Goal: Entertainment & Leisure: Consume media (video, audio)

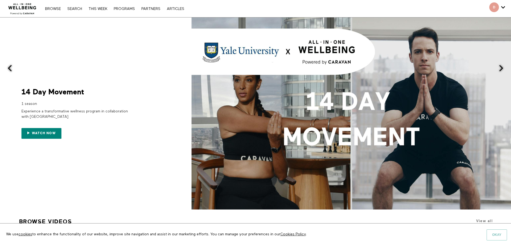
click at [492, 235] on button "Okay" at bounding box center [497, 234] width 20 height 11
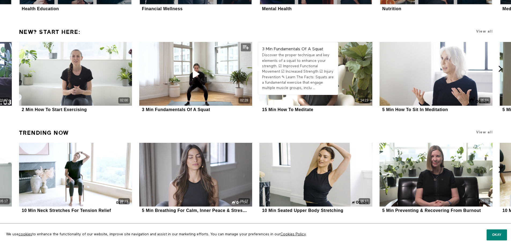
scroll to position [903, 0]
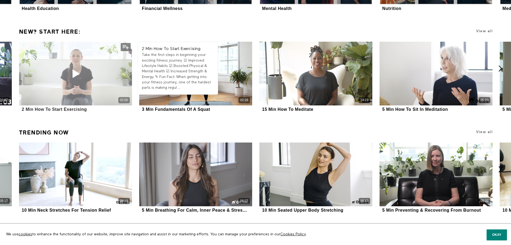
click at [76, 73] on icon at bounding box center [75, 73] width 16 height 9
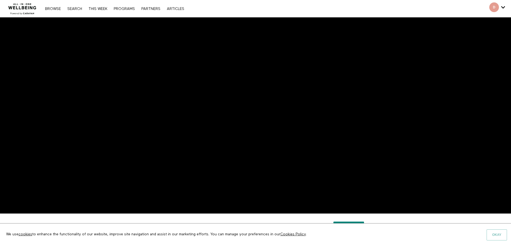
click at [489, 238] on button "Okay" at bounding box center [497, 234] width 20 height 11
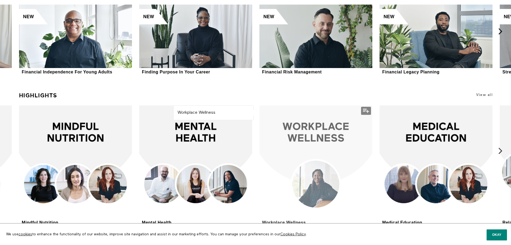
scroll to position [1349, 0]
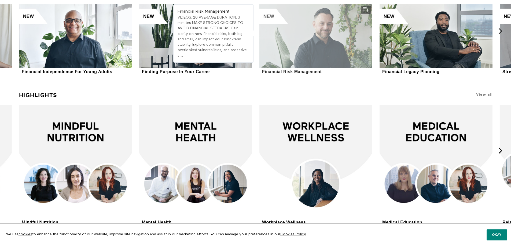
click at [315, 27] on div at bounding box center [316, 36] width 113 height 64
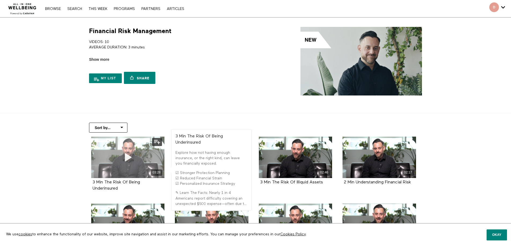
click at [124, 155] on icon at bounding box center [128, 156] width 16 height 9
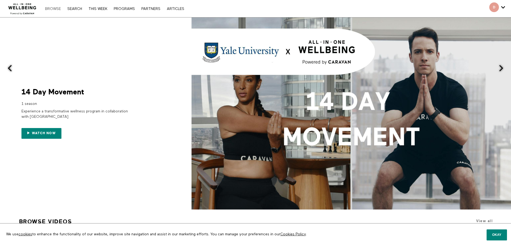
click at [50, 10] on link "Browse" at bounding box center [52, 9] width 21 height 4
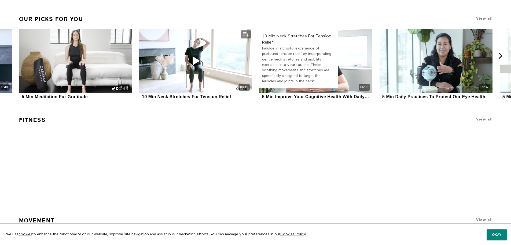
scroll to position [2071, 0]
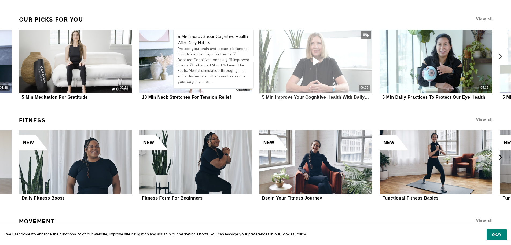
click at [315, 62] on icon at bounding box center [316, 61] width 16 height 9
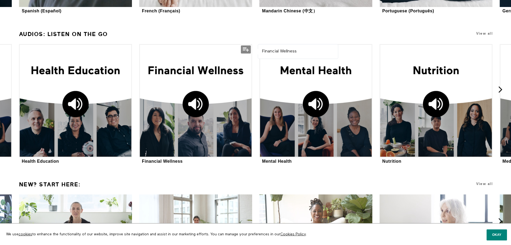
scroll to position [851, 0]
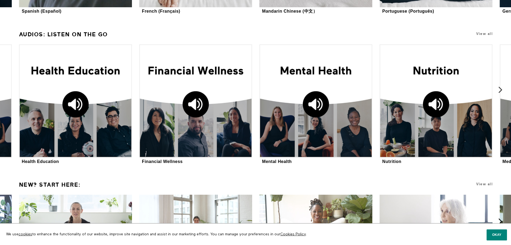
click at [501, 90] on icon at bounding box center [500, 89] width 7 height 7
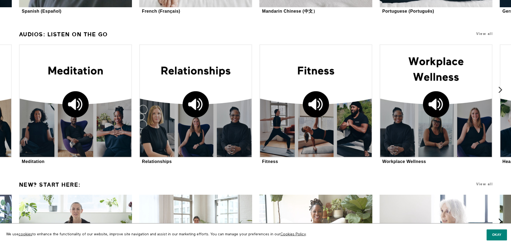
click at [501, 90] on icon at bounding box center [500, 89] width 7 height 7
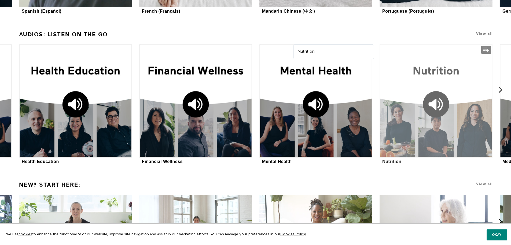
click at [440, 77] on div at bounding box center [436, 100] width 113 height 113
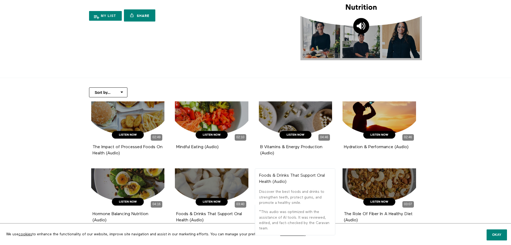
scroll to position [48, 0]
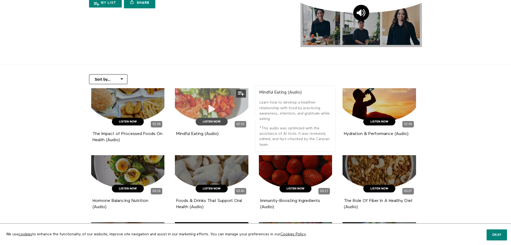
click at [211, 105] on icon at bounding box center [212, 108] width 16 height 9
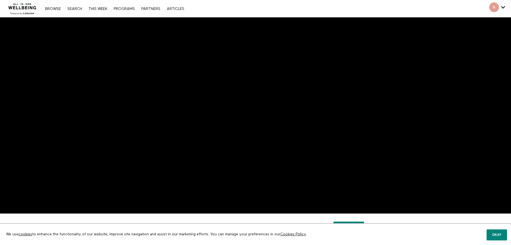
scroll to position [0, 0]
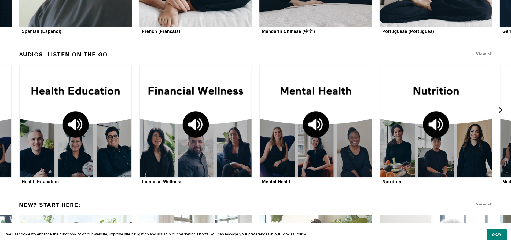
scroll to position [832, 0]
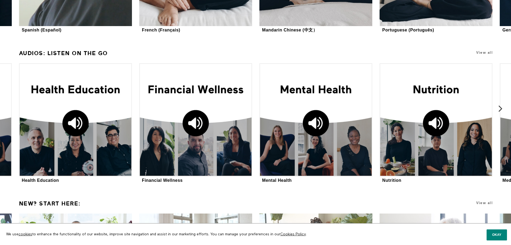
click at [502, 111] on icon at bounding box center [500, 108] width 7 height 7
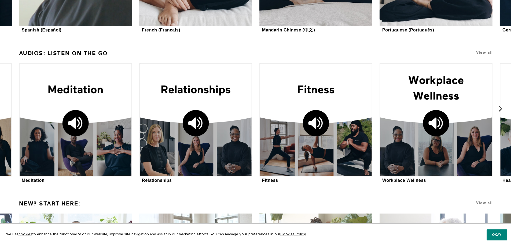
click at [501, 111] on icon at bounding box center [500, 108] width 7 height 7
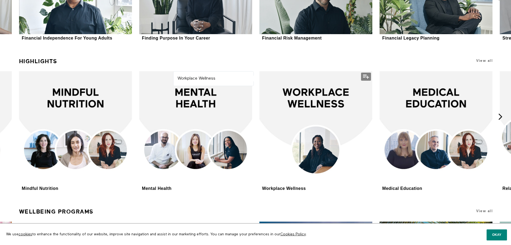
scroll to position [1276, 0]
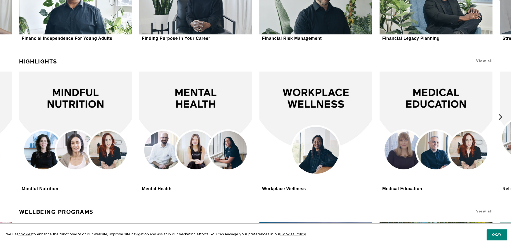
click at [499, 117] on icon at bounding box center [500, 116] width 7 height 7
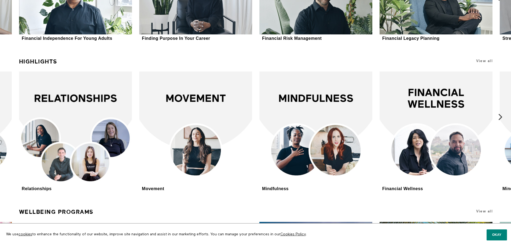
click at [499, 117] on icon at bounding box center [500, 116] width 7 height 7
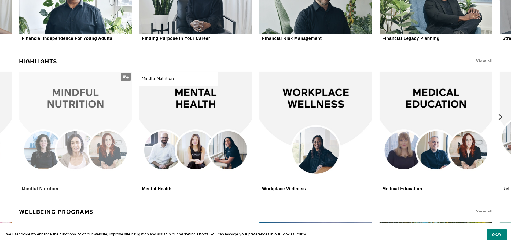
click at [71, 143] on div at bounding box center [75, 127] width 113 height 113
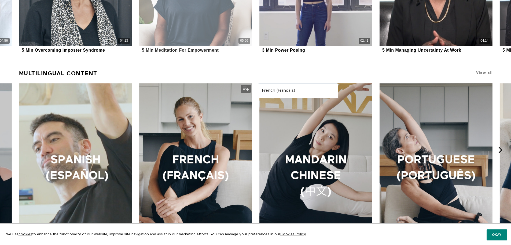
scroll to position [647, 0]
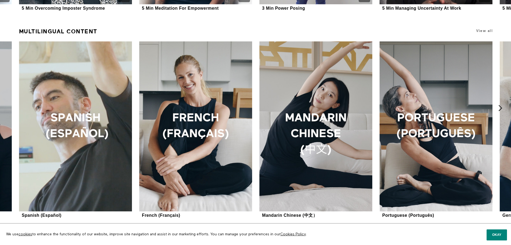
click at [499, 107] on icon at bounding box center [500, 107] width 7 height 7
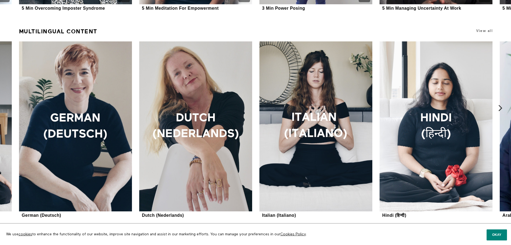
click at [499, 107] on icon at bounding box center [500, 107] width 7 height 7
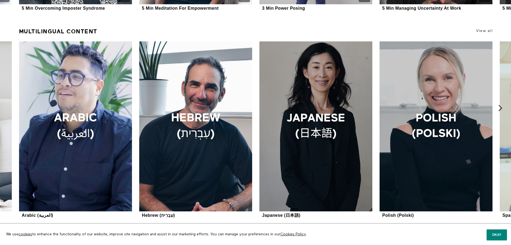
click at [499, 107] on icon at bounding box center [500, 107] width 7 height 7
